Goal: Task Accomplishment & Management: Manage account settings

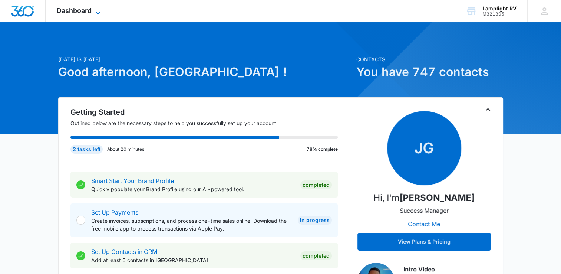
click at [94, 9] on icon at bounding box center [98, 13] width 9 height 9
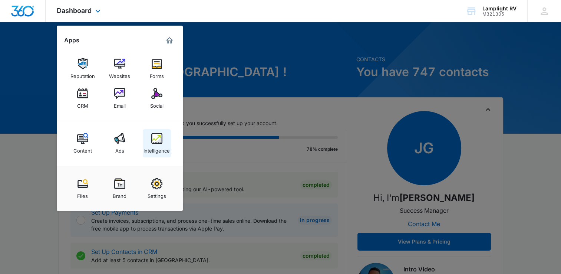
click at [162, 139] on img at bounding box center [156, 138] width 11 height 11
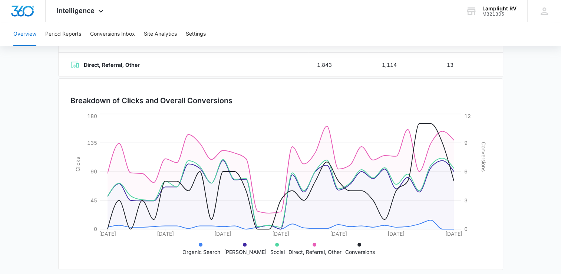
scroll to position [184, 0]
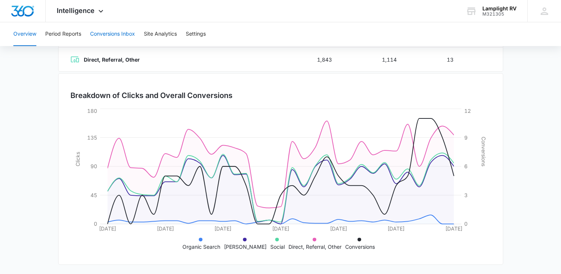
click at [107, 32] on button "Conversions Inbox" at bounding box center [112, 34] width 45 height 24
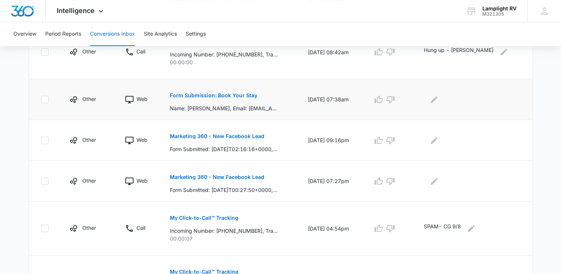
scroll to position [264, 0]
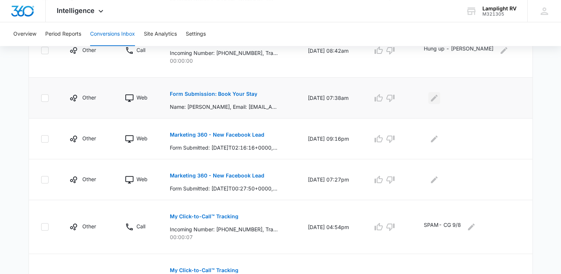
click at [438, 97] on icon "Edit Comments" at bounding box center [434, 97] width 7 height 7
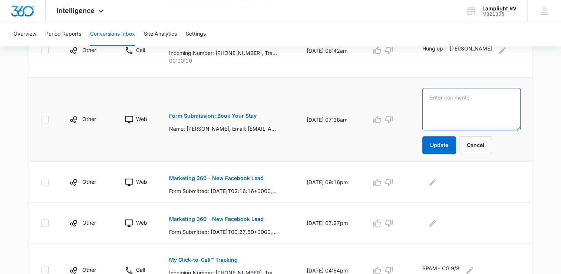
click at [469, 102] on textarea at bounding box center [472, 109] width 98 height 42
click at [463, 96] on textarea "sent emai;, mailbox full. Will call. - CG 9/9" at bounding box center [472, 109] width 98 height 42
click at [487, 111] on textarea "sent email, mailbox full. Will call. - CG 9/9" at bounding box center [472, 109] width 98 height 42
type textarea "sent email, mailbox full. Will call. - CG 9/9"
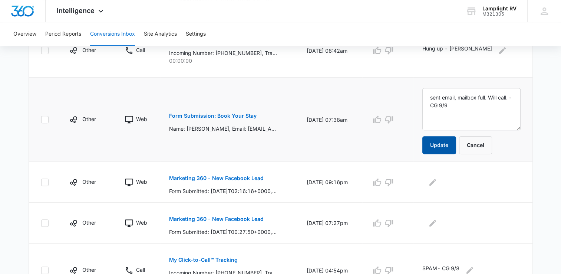
click at [448, 140] on button "Update" at bounding box center [440, 145] width 34 height 18
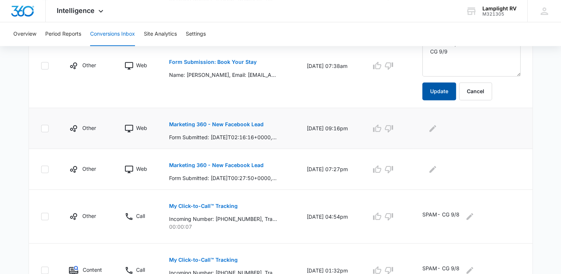
scroll to position [318, 0]
click at [438, 131] on icon "Edit Comments" at bounding box center [433, 127] width 9 height 9
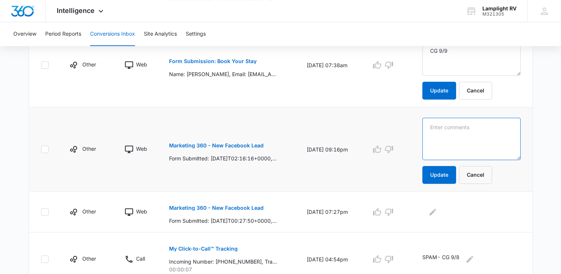
click at [478, 145] on textarea at bounding box center [472, 139] width 98 height 42
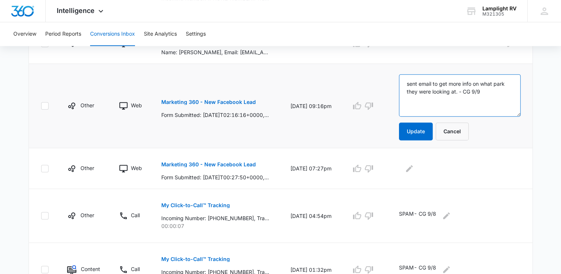
drag, startPoint x: 497, startPoint y: 99, endPoint x: 400, endPoint y: 65, distance: 102.8
click at [400, 65] on td "sent email to get more info on what park they were looking at. - CG 9/9 Update …" at bounding box center [461, 106] width 142 height 84
type textarea "sent email to get more info on what park they were looking at. - CG 9/9"
click at [417, 132] on button "Update" at bounding box center [416, 131] width 34 height 18
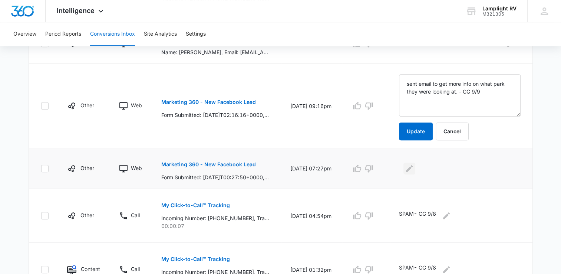
click at [413, 166] on icon "Edit Comments" at bounding box center [409, 168] width 7 height 7
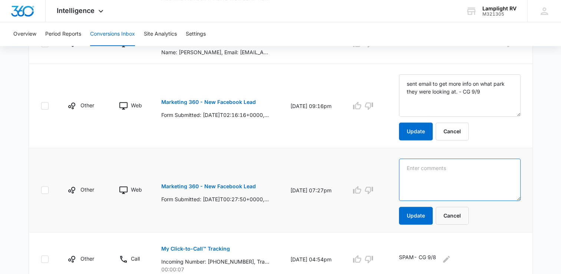
click at [438, 168] on textarea at bounding box center [459, 179] width 121 height 42
paste textarea "sent email to get more info on what park they were looking at. - CG 9/9"
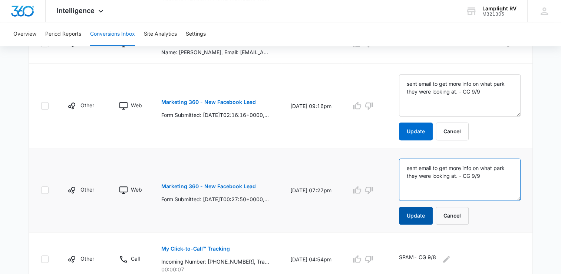
type textarea "sent email to get more info on what park they were looking at. - CG 9/9"
click at [405, 221] on button "Update" at bounding box center [416, 216] width 34 height 18
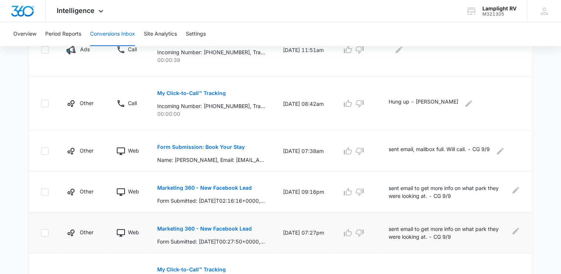
scroll to position [0, 0]
